Goal: Task Accomplishment & Management: Complete application form

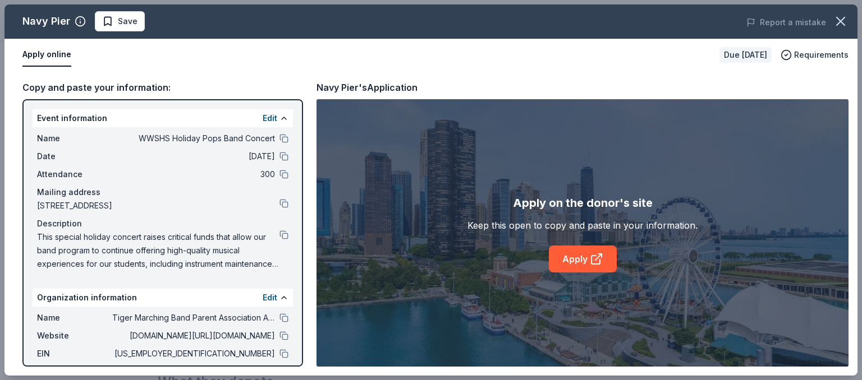
scroll to position [0, 1059]
click at [570, 264] on link "Apply" at bounding box center [583, 259] width 68 height 27
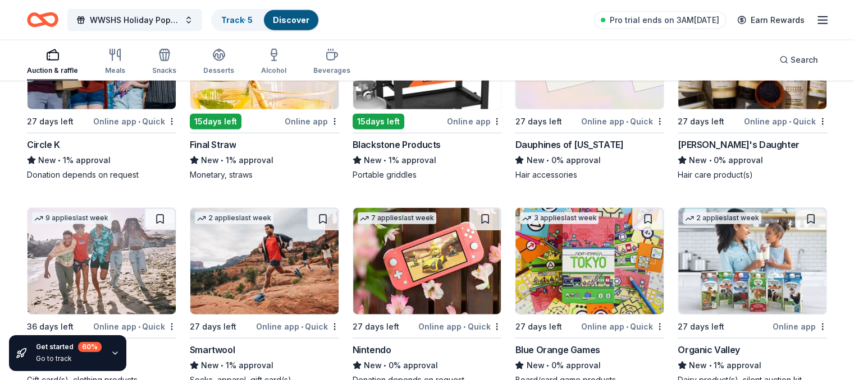
scroll to position [11295, 0]
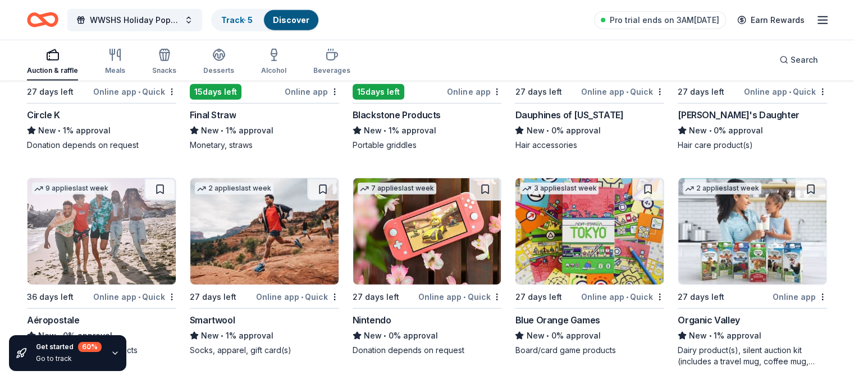
click at [232, 122] on div "Final Straw" at bounding box center [213, 114] width 47 height 13
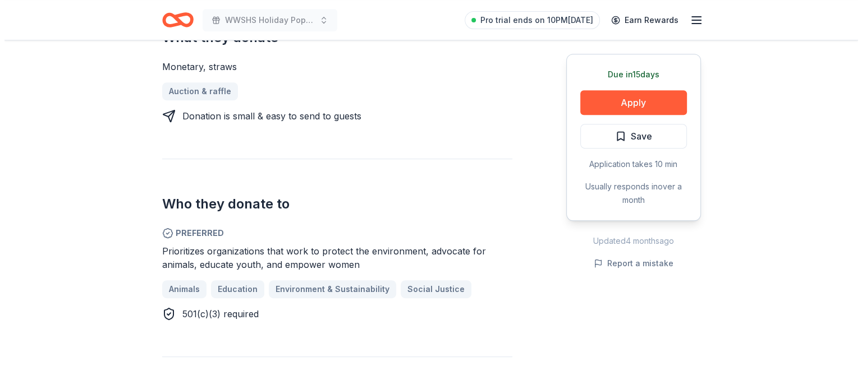
scroll to position [490, 0]
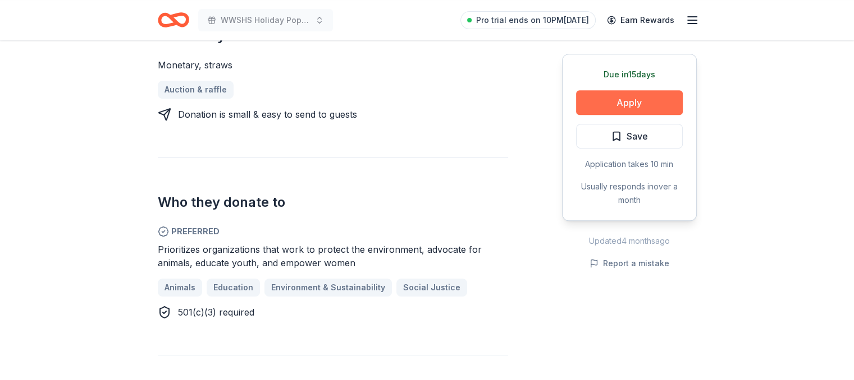
click at [628, 100] on button "Apply" at bounding box center [629, 102] width 107 height 25
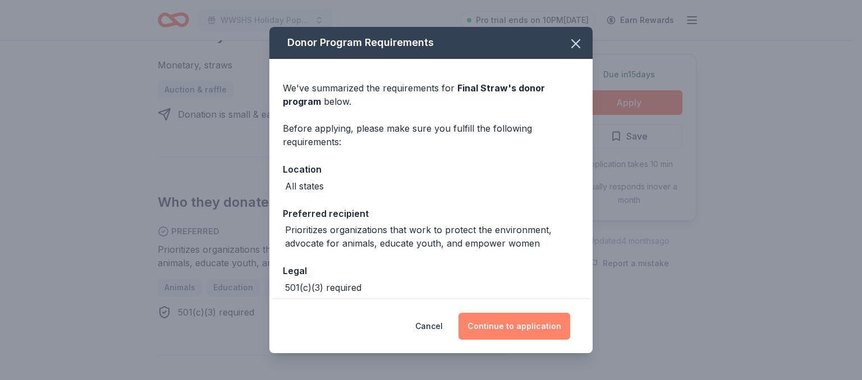
click at [512, 323] on button "Continue to application" at bounding box center [514, 326] width 112 height 27
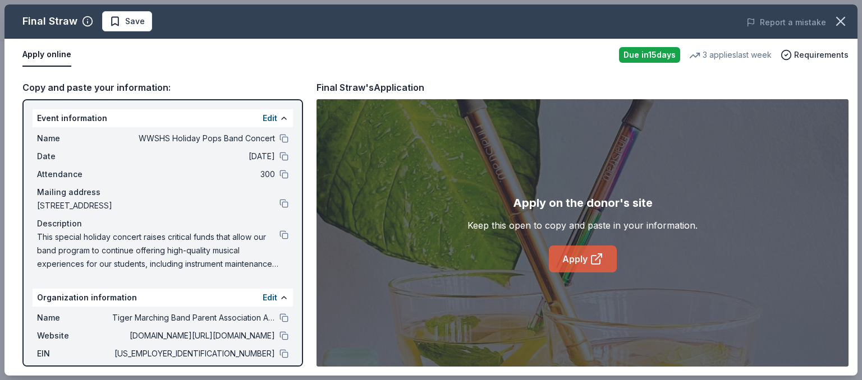
click at [566, 257] on link "Apply" at bounding box center [583, 259] width 68 height 27
